Goal: Complete application form

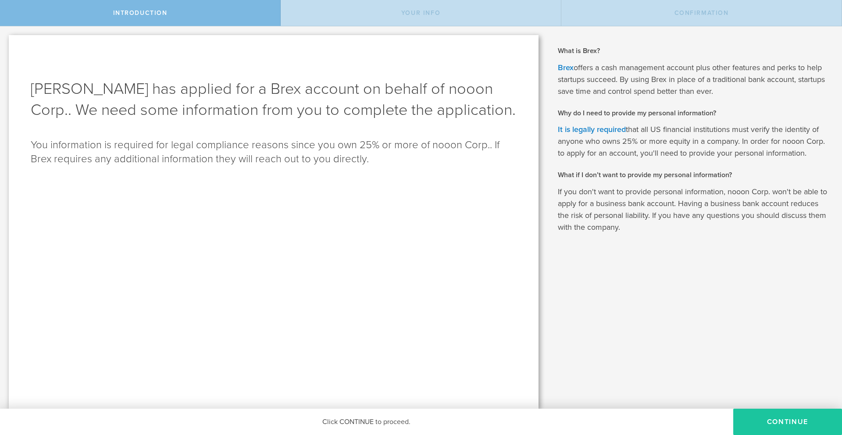
click at [769, 423] on button "Continue" at bounding box center [788, 422] width 109 height 26
type input "[PERSON_NAME]"
select select "string:SSN"
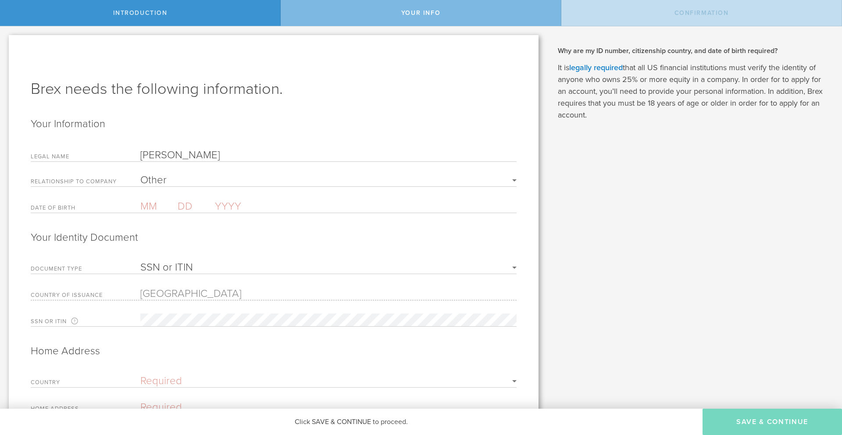
click at [186, 178] on select "Required Founder Executive Senior Leadership Other" at bounding box center [328, 180] width 376 height 11
select select "string:EXECUTIVE"
click at [140, 175] on select "Required Founder Executive Senior Leadership Other" at bounding box center [328, 180] width 376 height 11
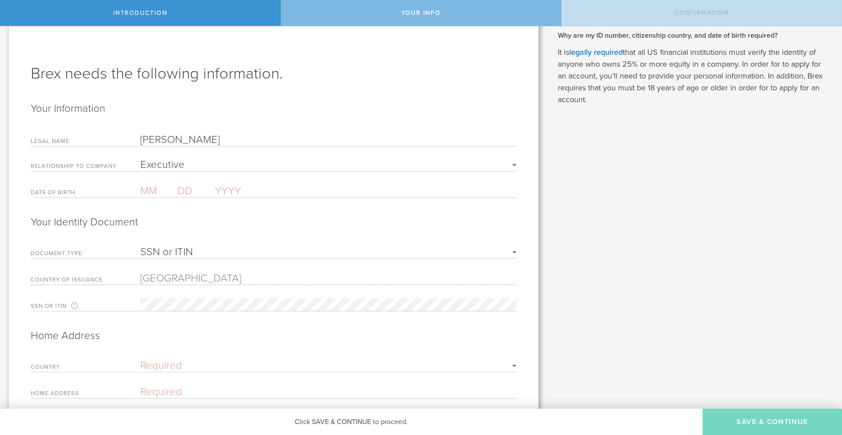
scroll to position [18, 0]
click at [184, 166] on select "Required Founder Executive Senior Leadership Other" at bounding box center [328, 162] width 376 height 11
click at [140, 157] on select "Required Founder Executive Senior Leadership Other" at bounding box center [328, 162] width 376 height 11
click at [151, 189] on input "text" at bounding box center [158, 188] width 37 height 13
type input "05"
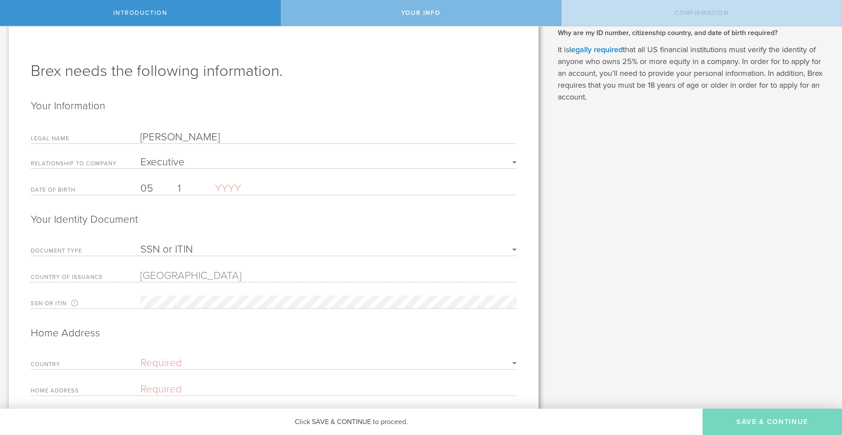
type input "18"
type input "2000"
click at [177, 254] on select "SSN or ITIN Passport" at bounding box center [328, 249] width 376 height 11
click at [140, 244] on select "SSN or ITIN Passport" at bounding box center [328, 249] width 376 height 11
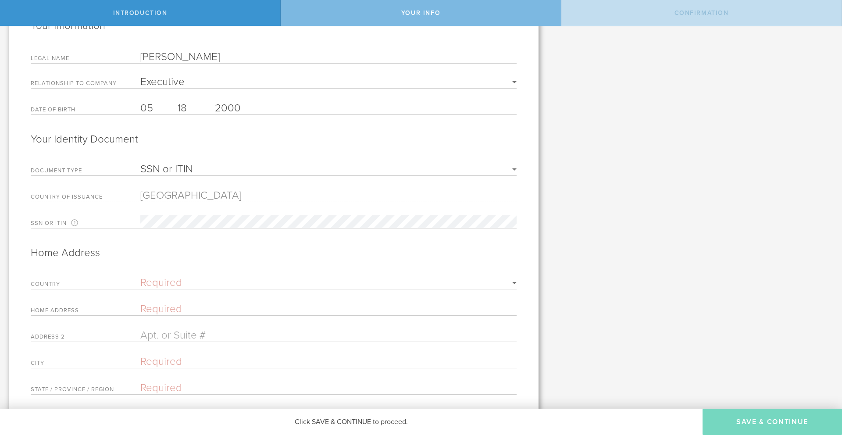
scroll to position [157, 0]
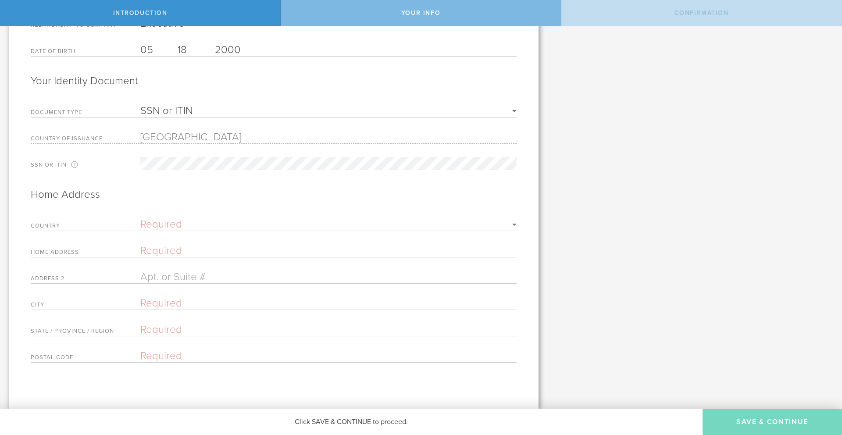
click at [173, 222] on select "Required [GEOGRAPHIC_DATA] [GEOGRAPHIC_DATA] [GEOGRAPHIC_DATA] [GEOGRAPHIC_DATA…" at bounding box center [328, 224] width 376 height 11
select select "string:[GEOGRAPHIC_DATA]"
click at [140, 221] on select "Required [GEOGRAPHIC_DATA] [GEOGRAPHIC_DATA] [GEOGRAPHIC_DATA] [GEOGRAPHIC_DATA…" at bounding box center [328, 224] width 376 height 11
click at [158, 255] on input "text" at bounding box center [328, 252] width 376 height 13
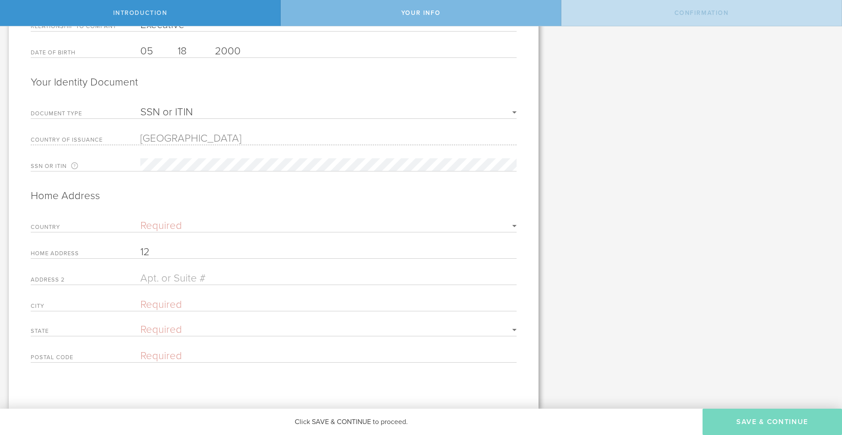
type input "1"
type input "2"
type input "[STREET_ADDRESS]"
type input "Elgin"
select select "string:IL"
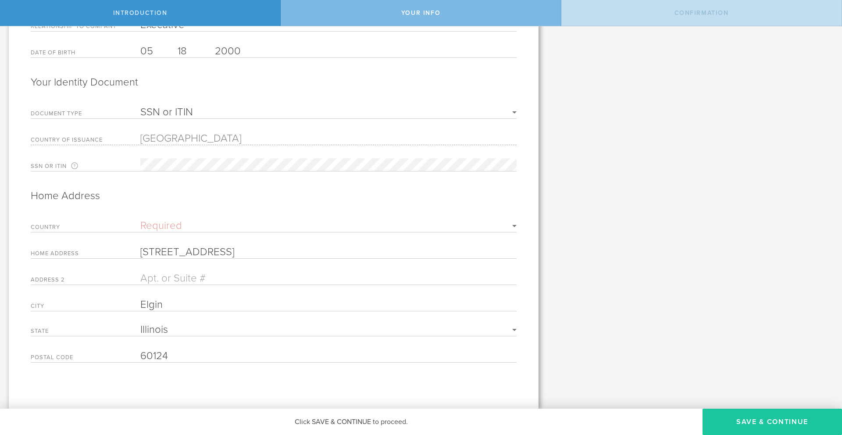
type input "60124"
click at [773, 428] on button "Save & Continue" at bounding box center [773, 422] width 140 height 26
